Goal: Transaction & Acquisition: Purchase product/service

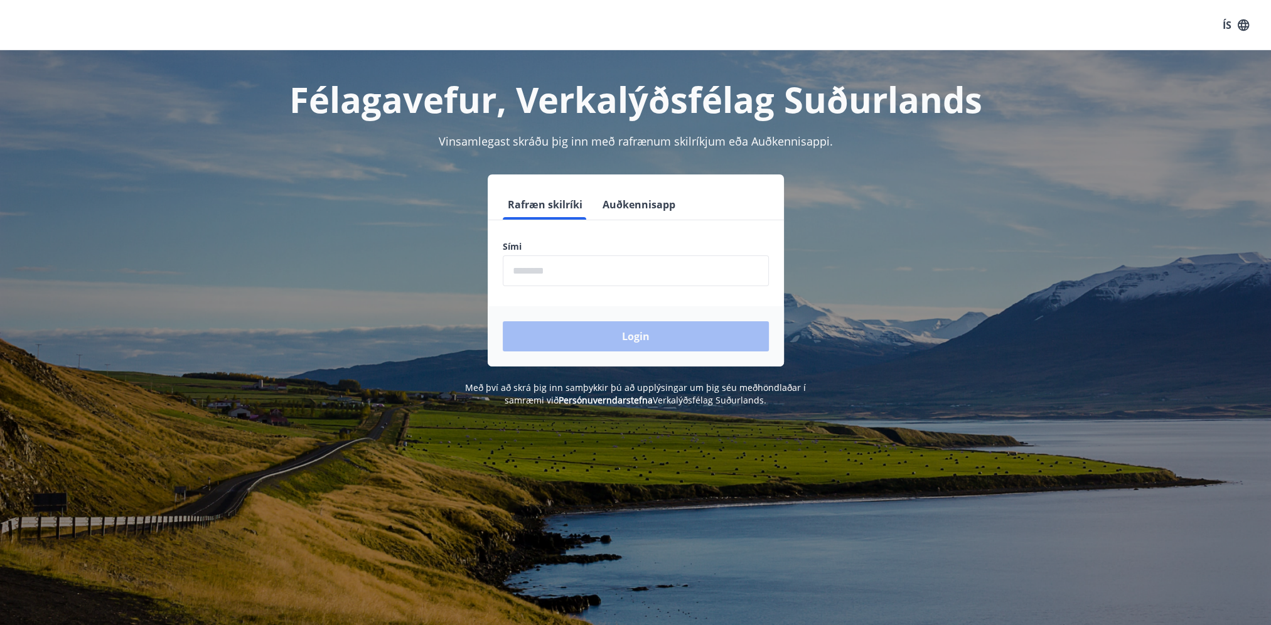
click at [565, 270] on input "phone" at bounding box center [636, 271] width 266 height 31
type input "********"
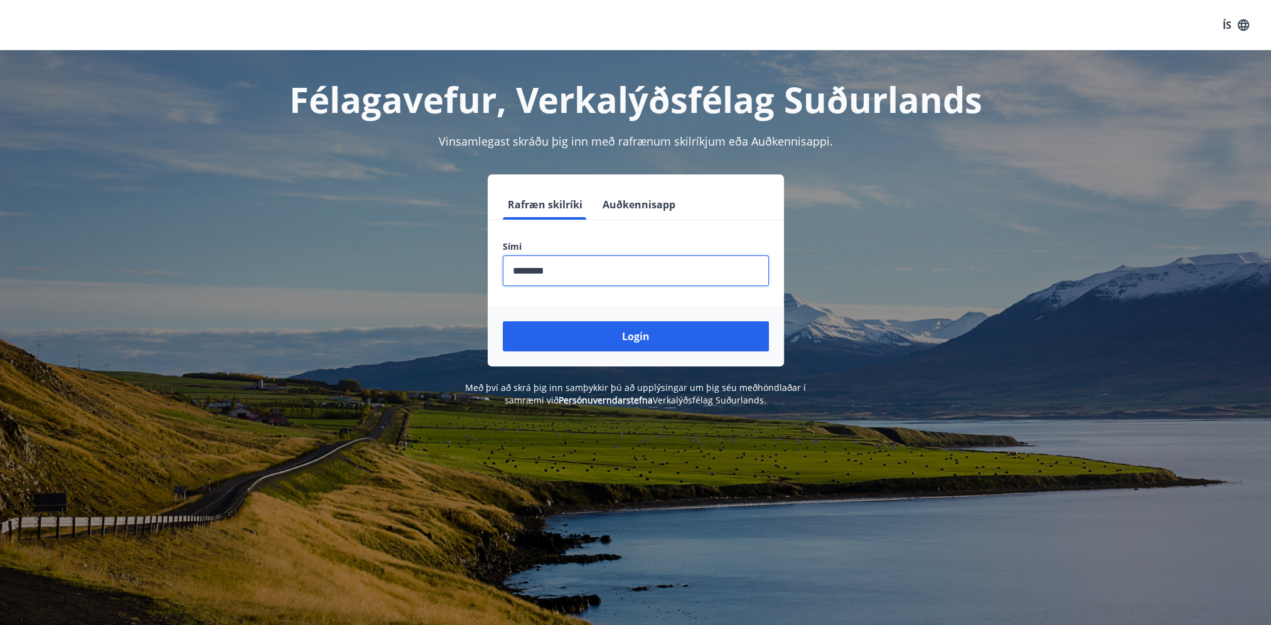
click at [628, 338] on button "Login" at bounding box center [636, 336] width 266 height 30
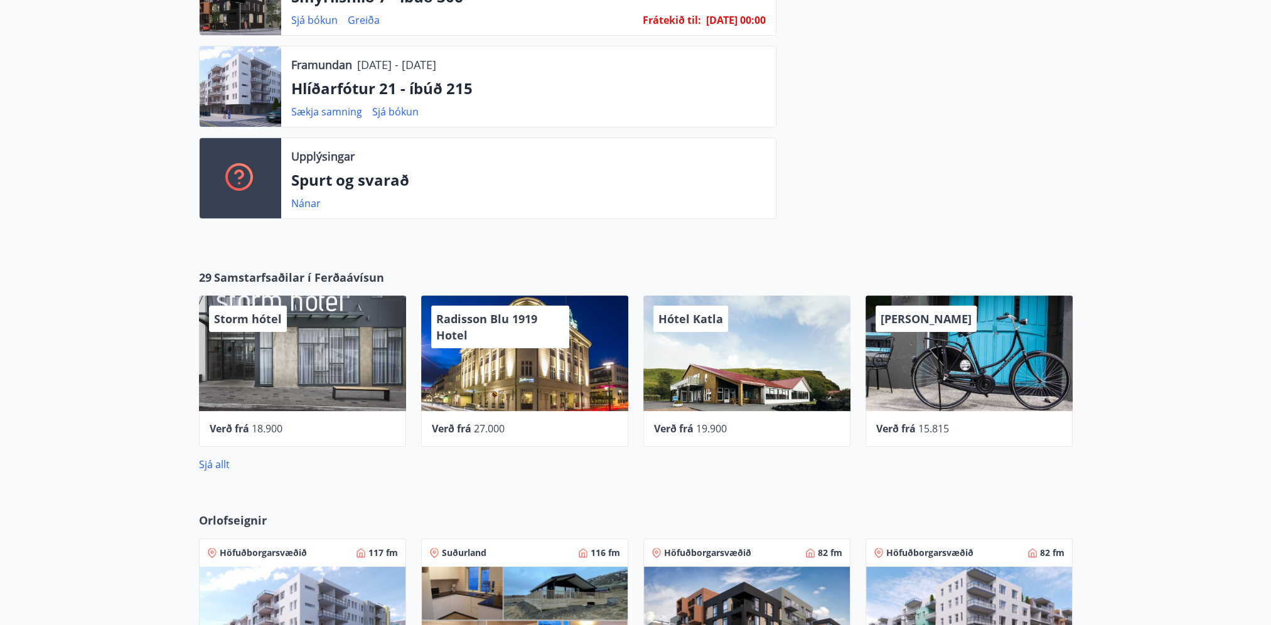
scroll to position [439, 0]
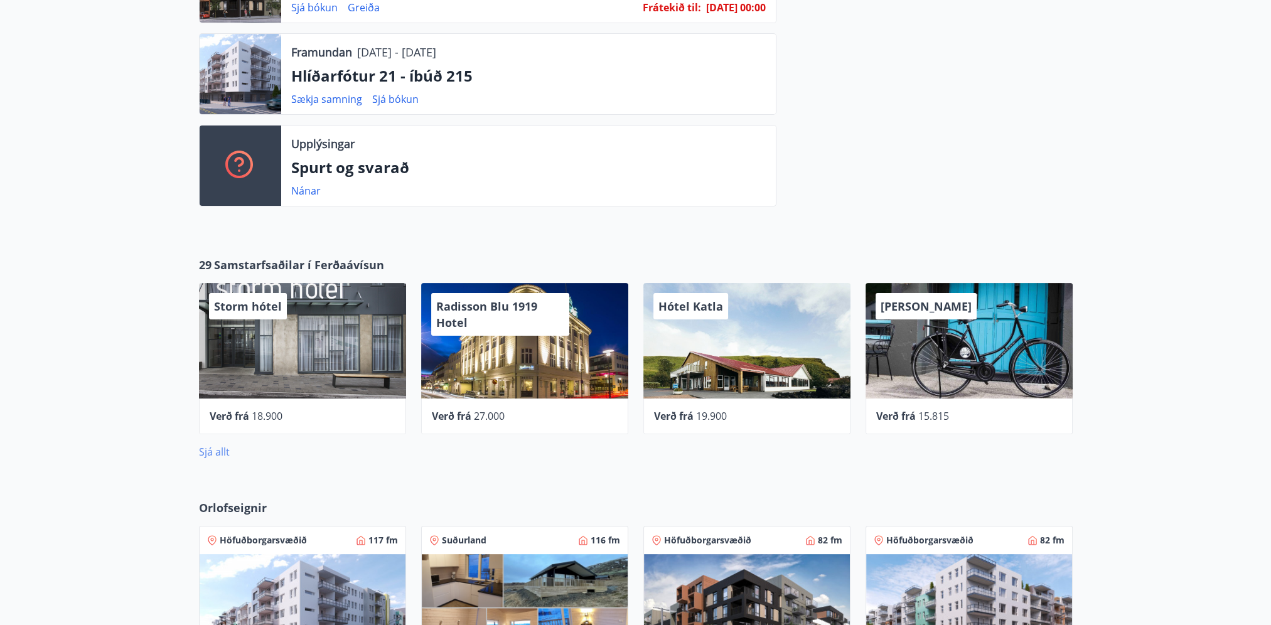
click at [213, 452] on link "Sjá allt" at bounding box center [214, 452] width 31 height 14
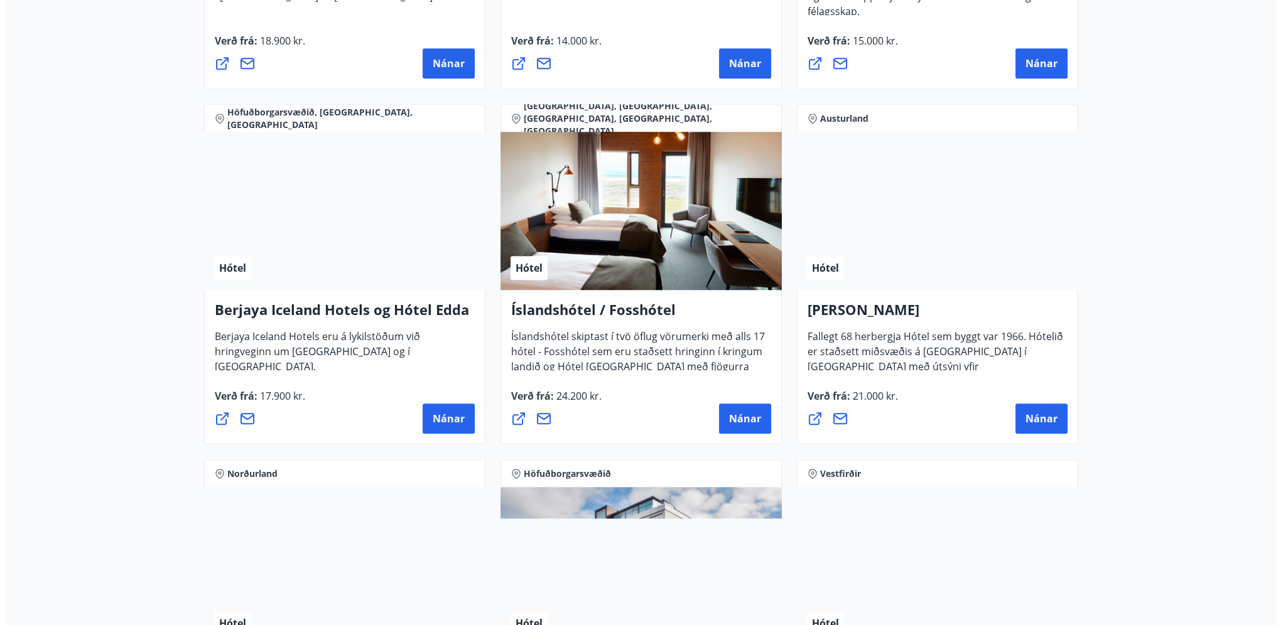
scroll to position [1497, 0]
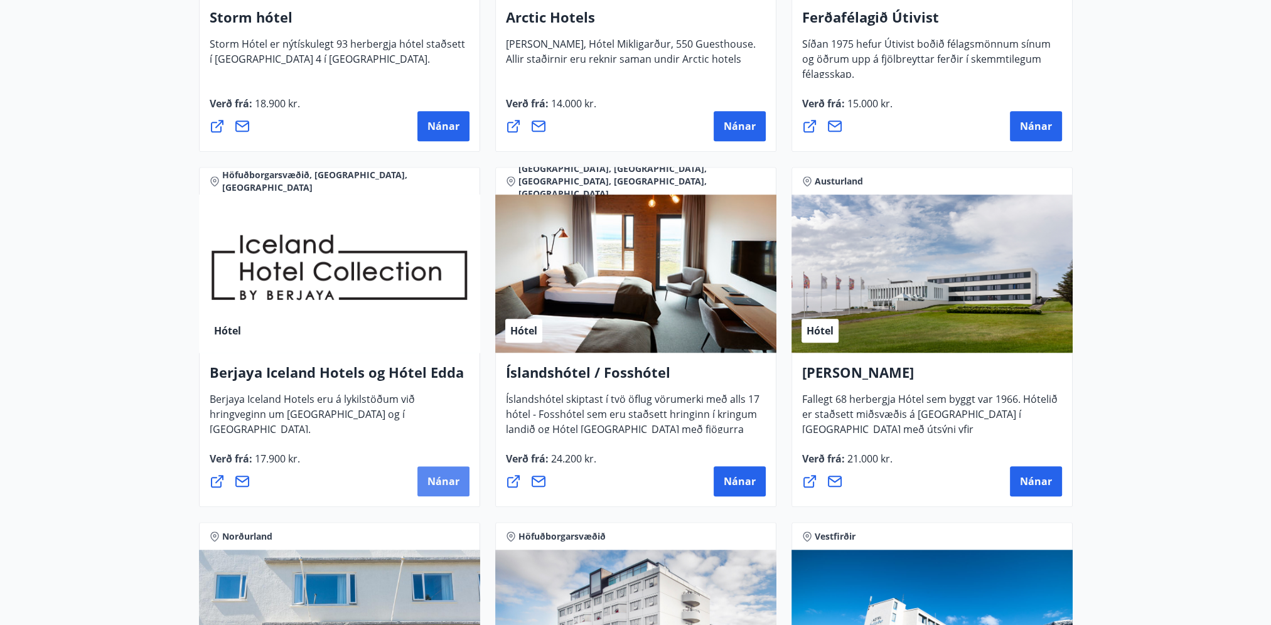
click at [439, 482] on span "Nánar" at bounding box center [444, 482] width 32 height 14
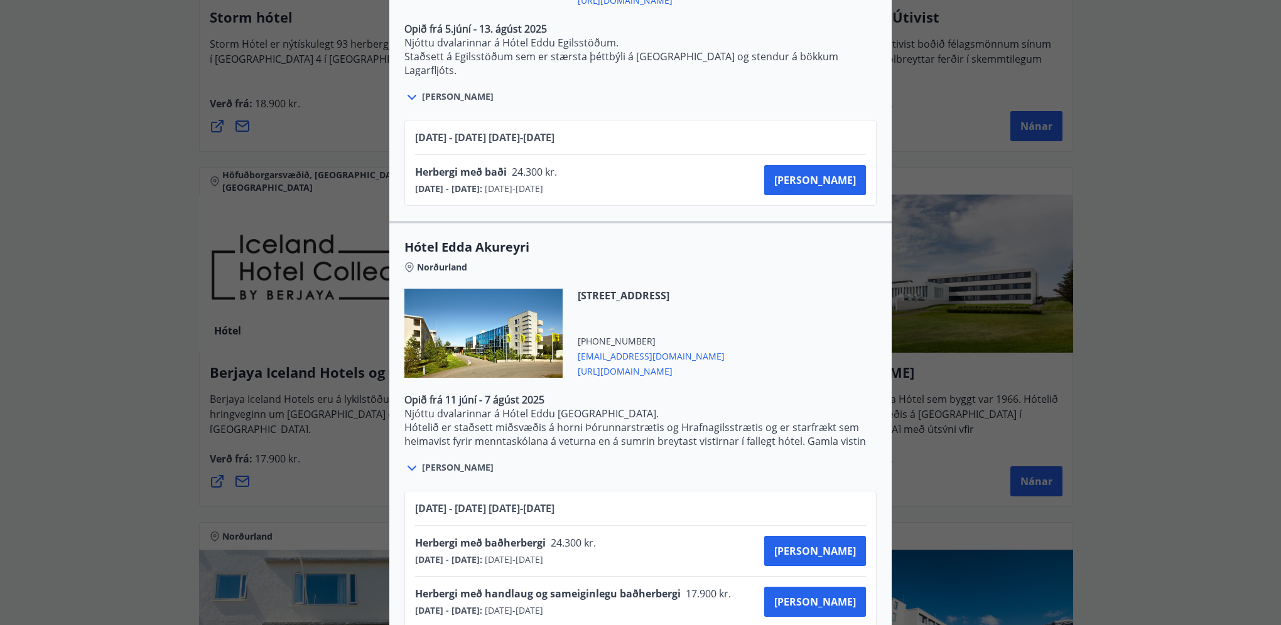
scroll to position [2561, 0]
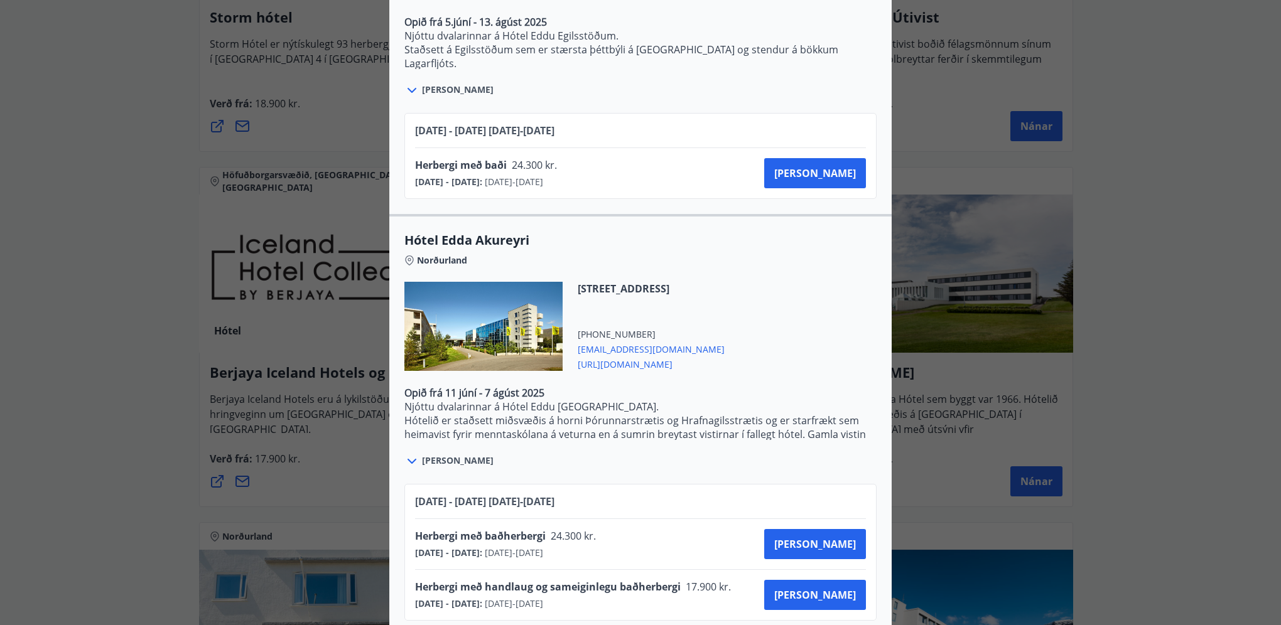
click at [425, 455] on span "Sjá meira" at bounding box center [458, 461] width 72 height 13
click at [409, 454] on icon at bounding box center [411, 461] width 15 height 15
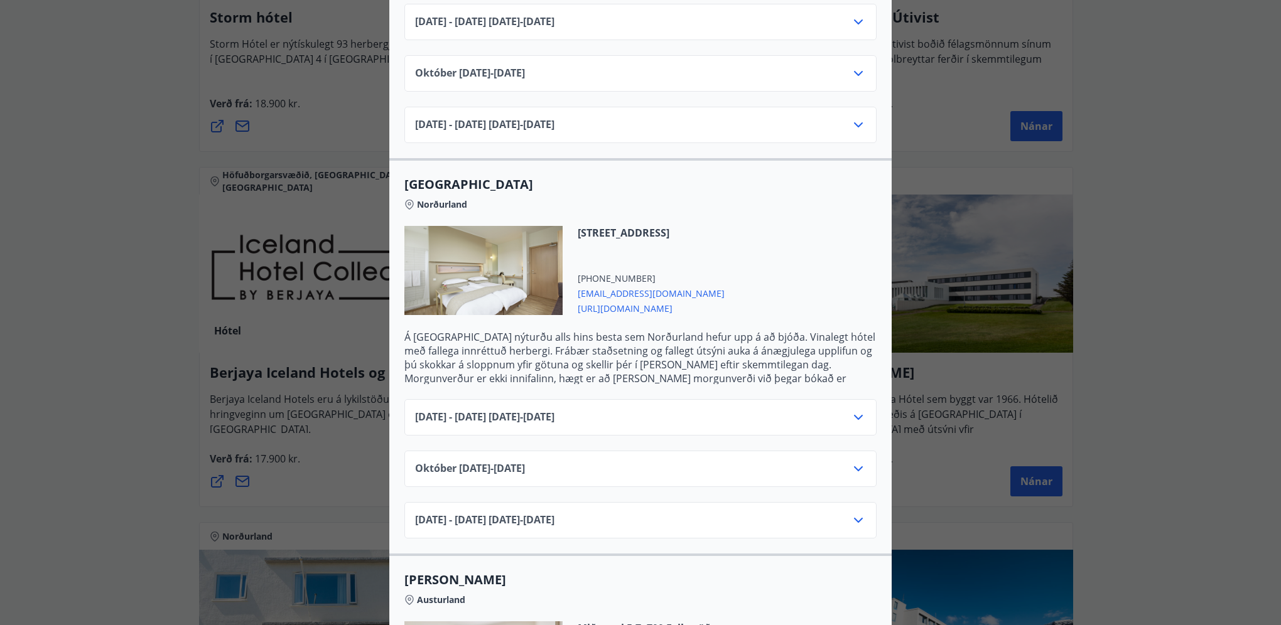
scroll to position [628, 0]
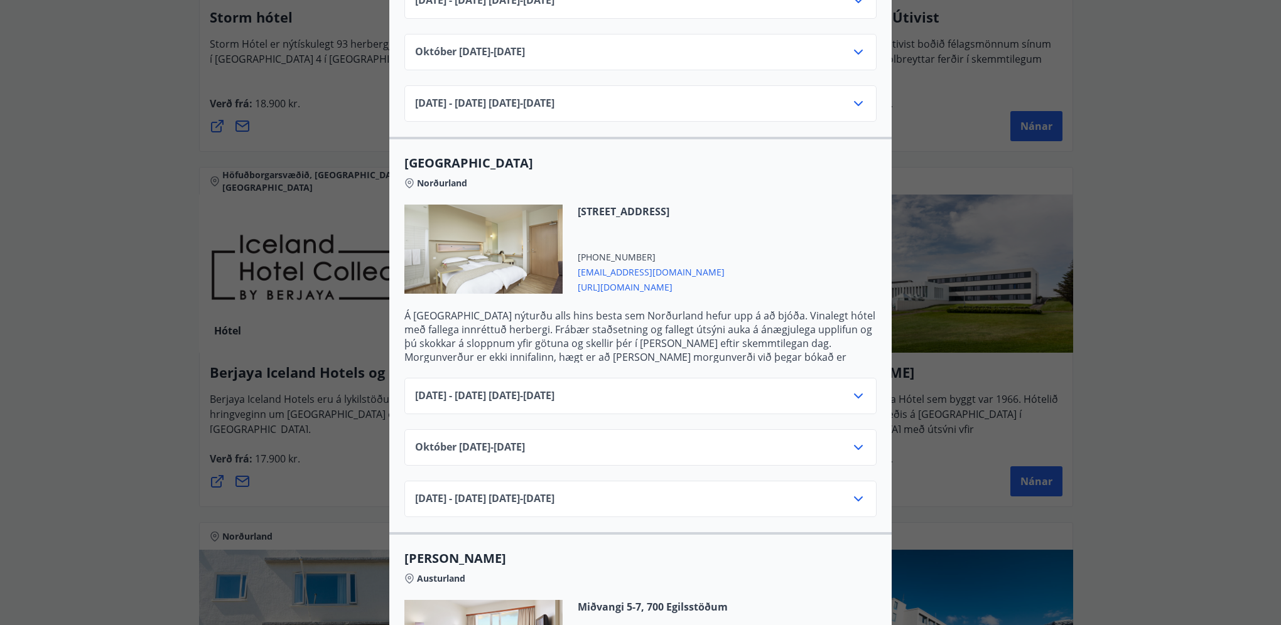
click at [517, 314] on p "Á Berjaya Akureyri Hotel nýturðu alls hins besta sem Norðurland hefur upp á að …" at bounding box center [640, 343] width 472 height 69
click at [522, 244] on div at bounding box center [483, 249] width 158 height 89
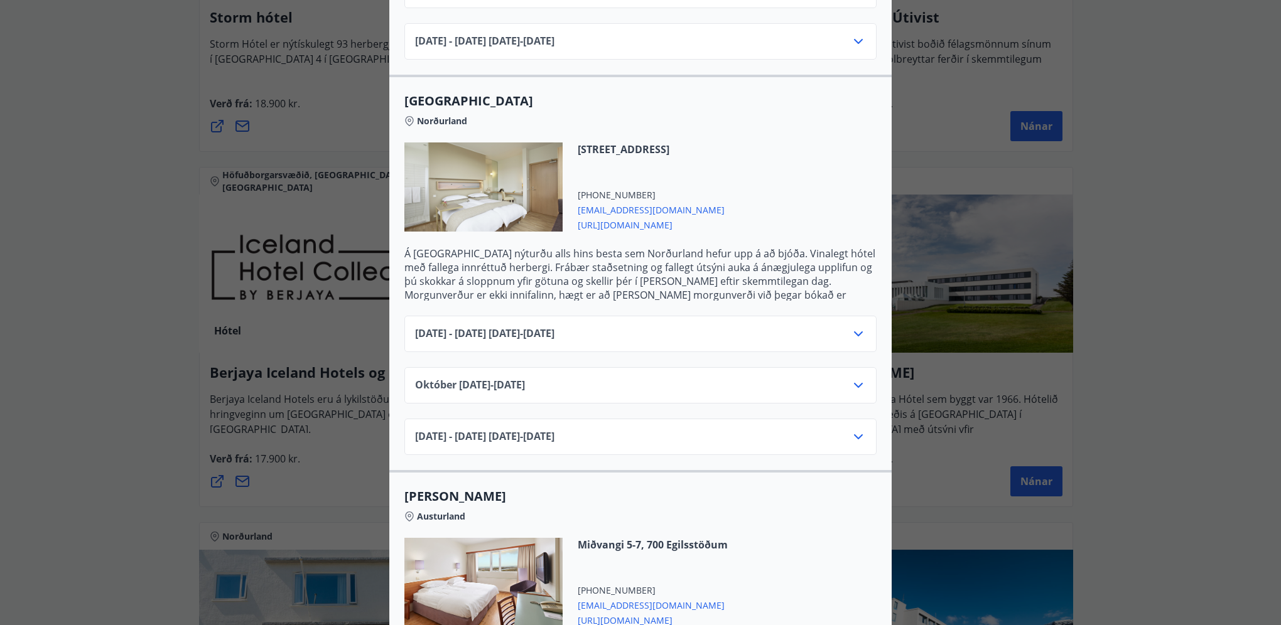
scroll to position [691, 0]
click at [854, 326] on icon at bounding box center [858, 333] width 15 height 15
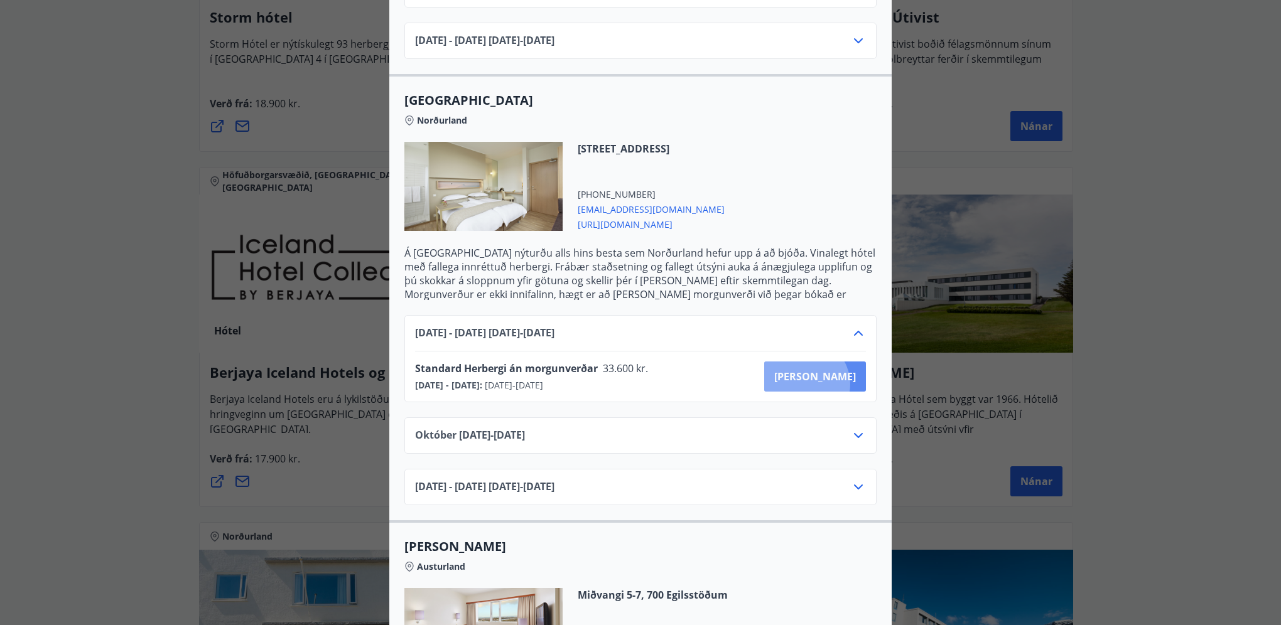
click at [849, 369] on button "Kaupa" at bounding box center [815, 377] width 102 height 30
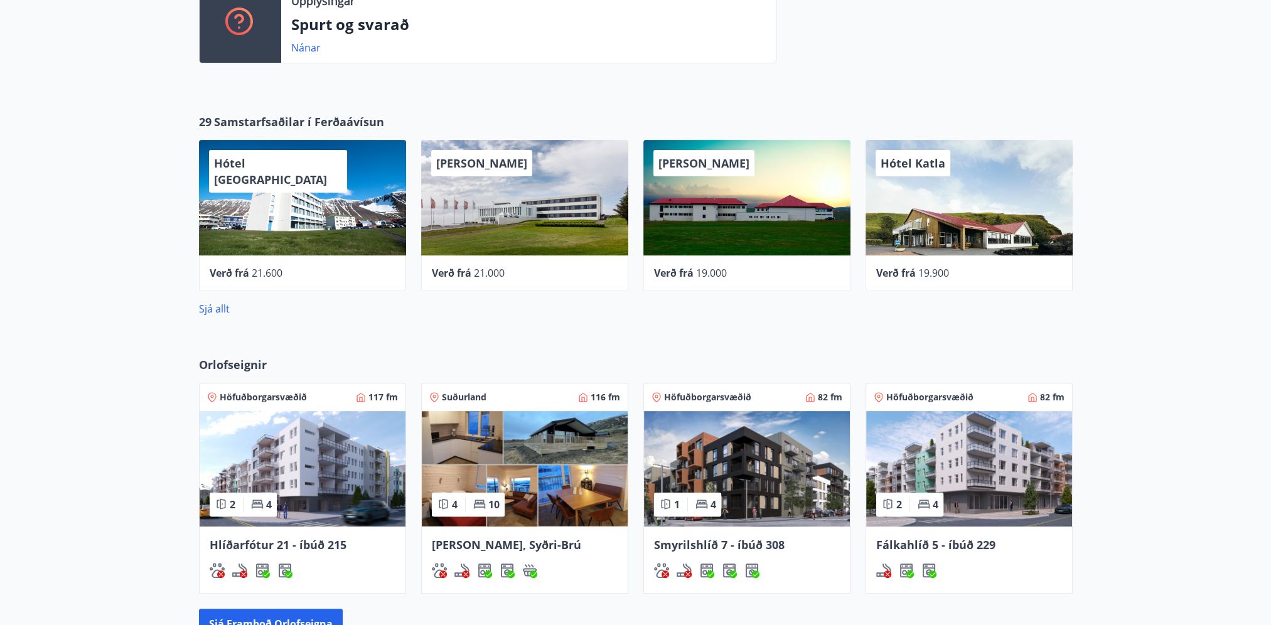
scroll to position [520, 0]
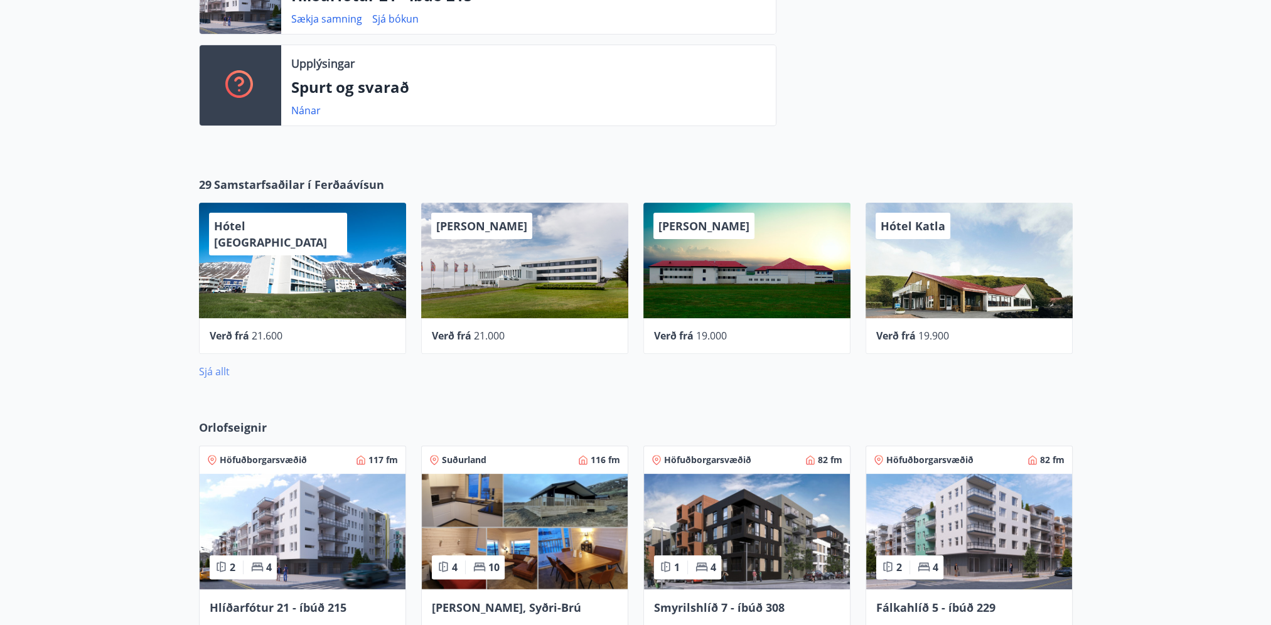
click at [214, 374] on link "Sjá allt" at bounding box center [214, 372] width 31 height 14
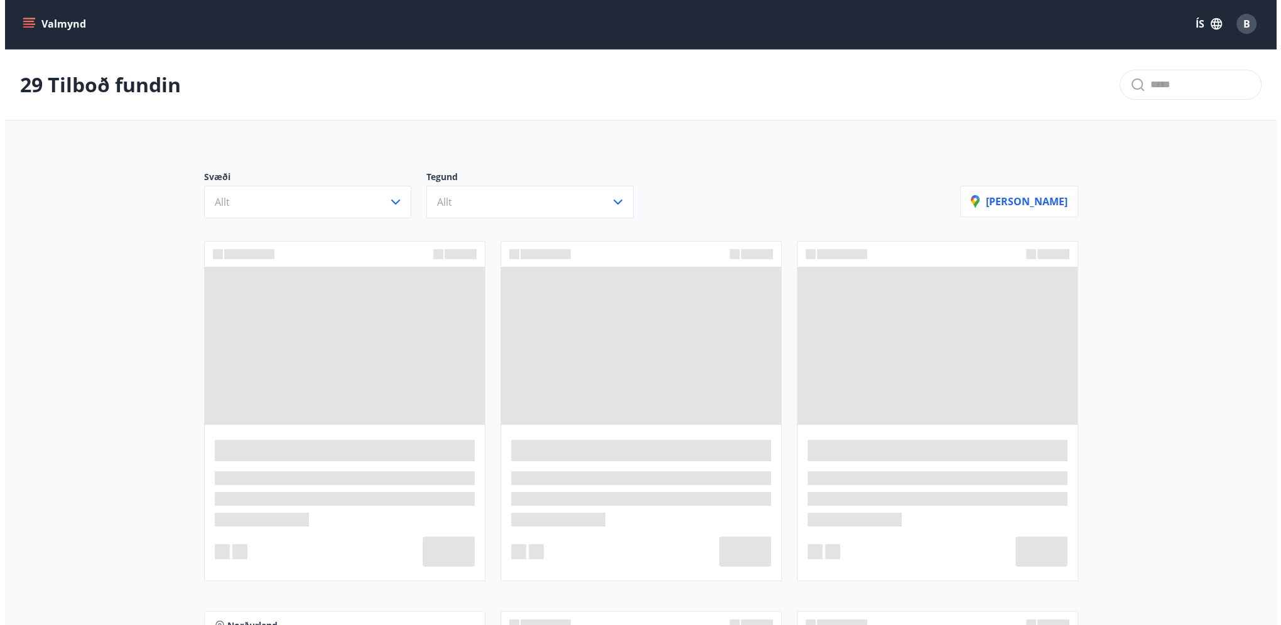
scroll to position [520, 0]
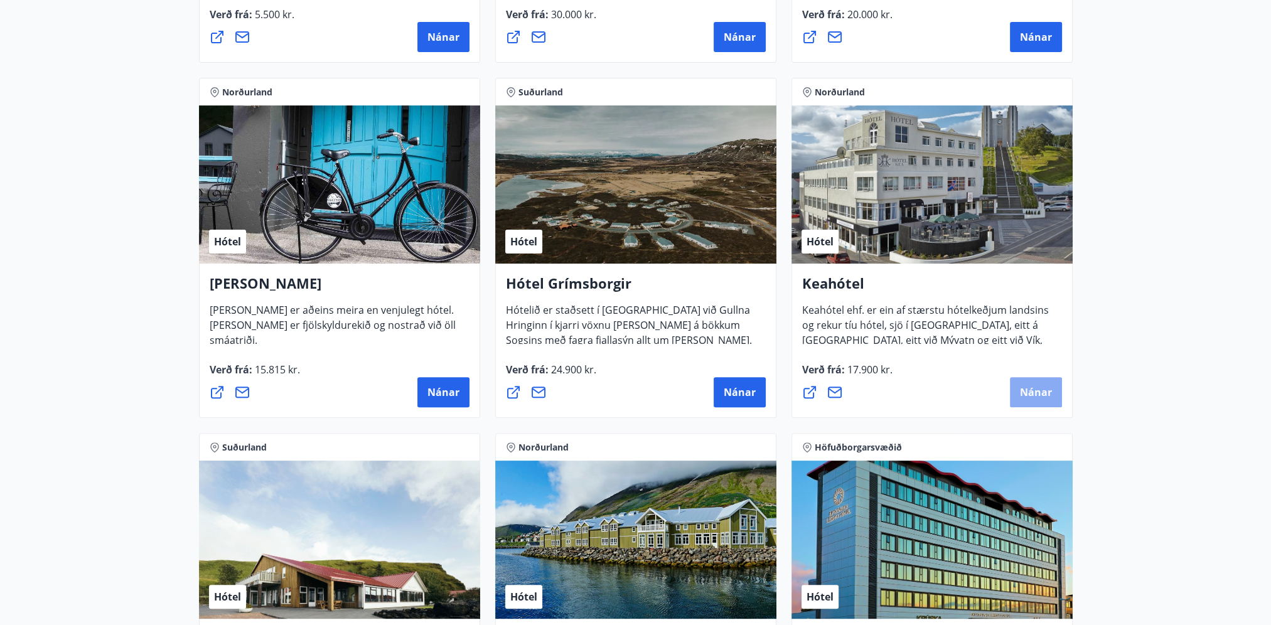
click at [1050, 395] on span "Nánar" at bounding box center [1036, 392] width 32 height 14
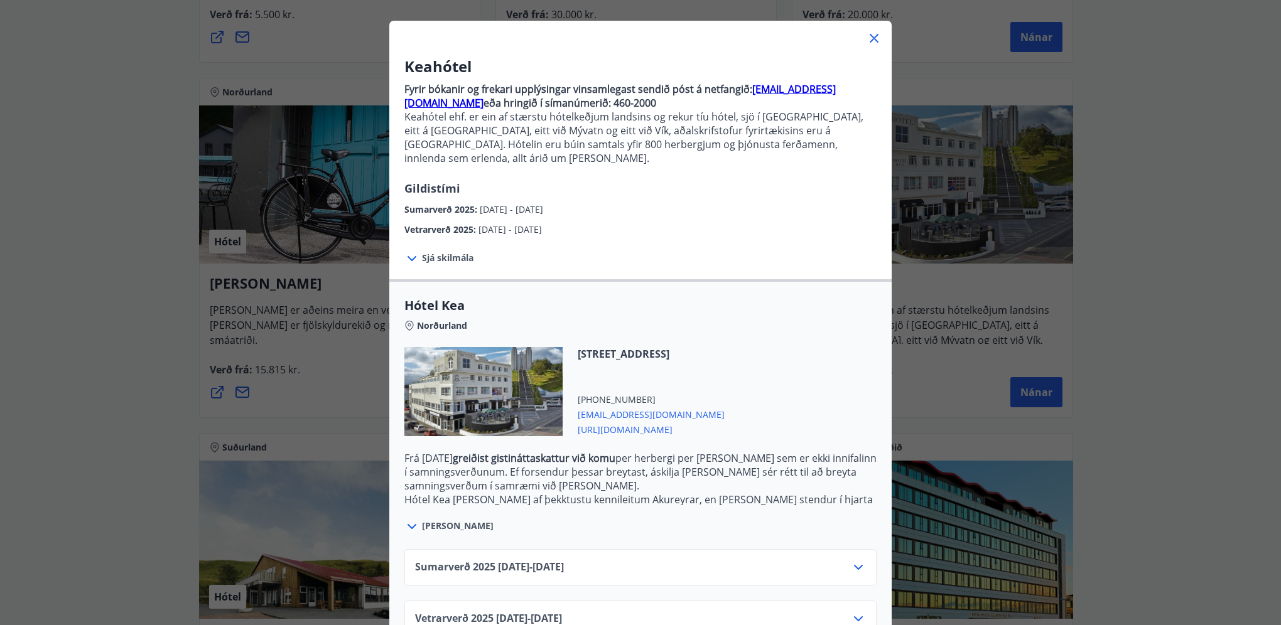
scroll to position [76, 0]
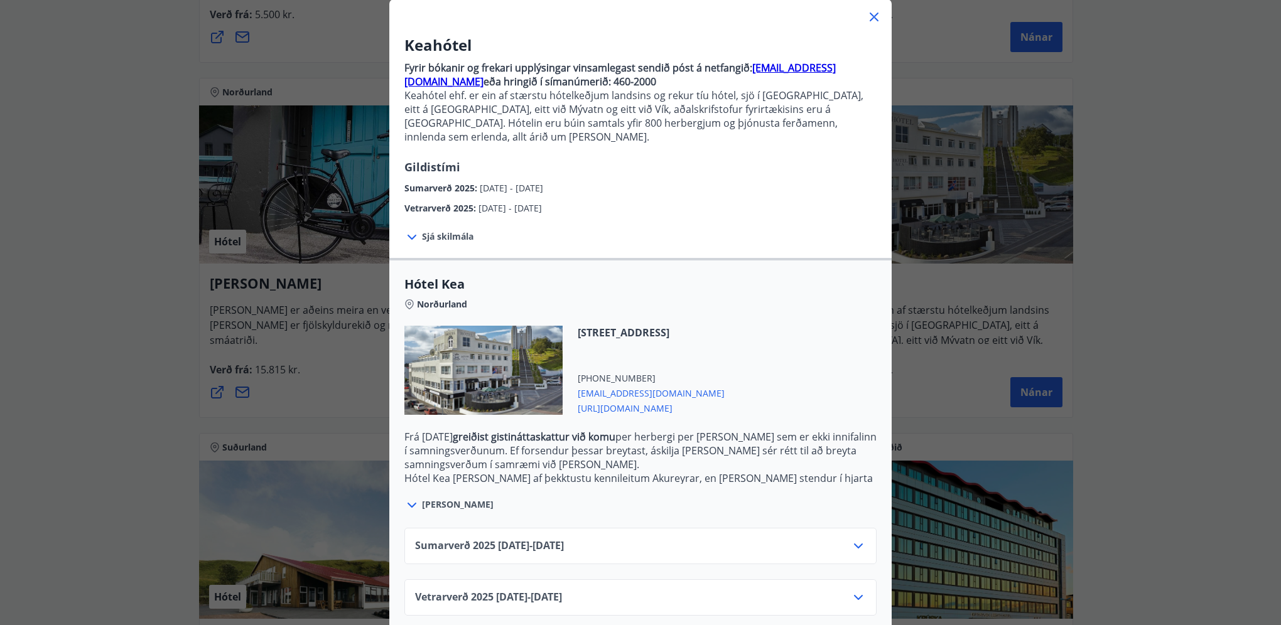
click at [856, 590] on icon at bounding box center [858, 597] width 15 height 15
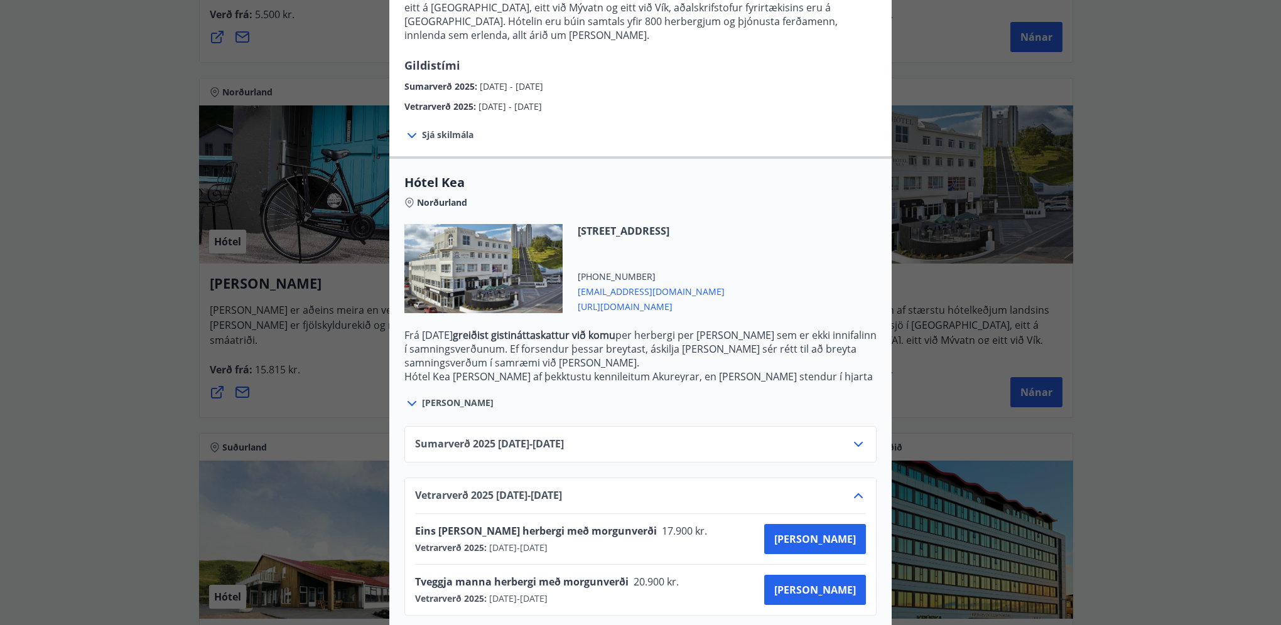
click at [853, 437] on icon at bounding box center [858, 444] width 15 height 15
